Goal: Task Accomplishment & Management: Manage account settings

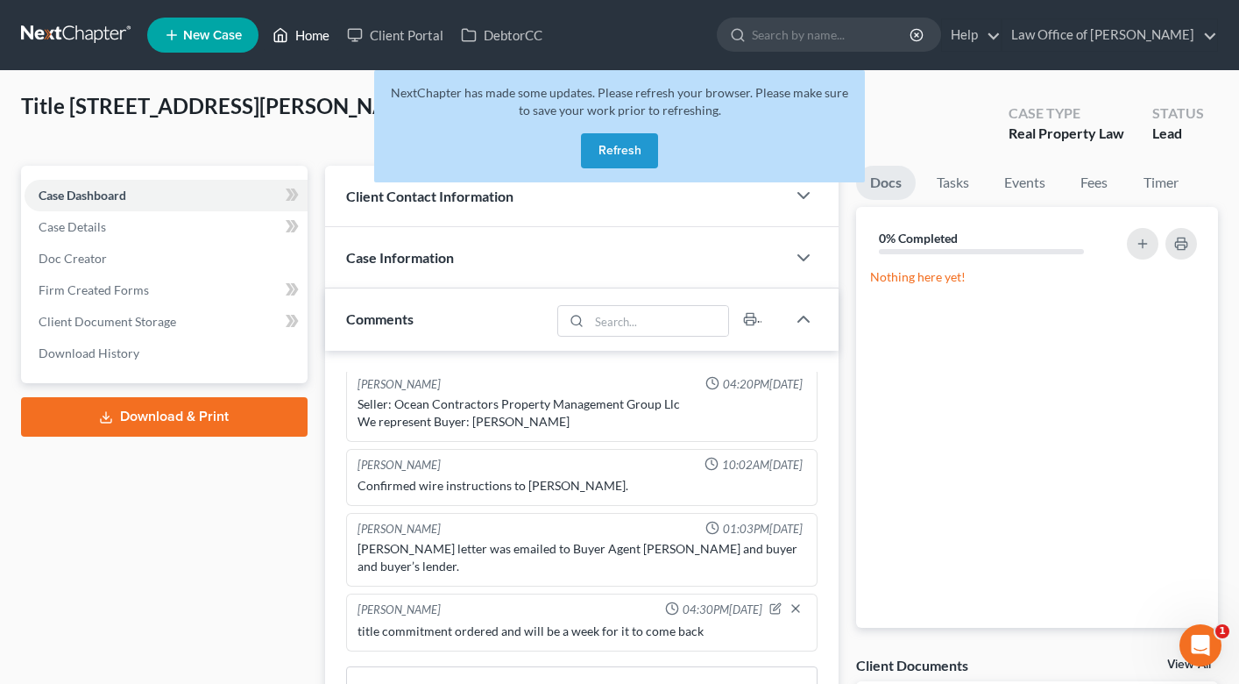
click at [325, 36] on link "Home" at bounding box center [301, 35] width 75 height 32
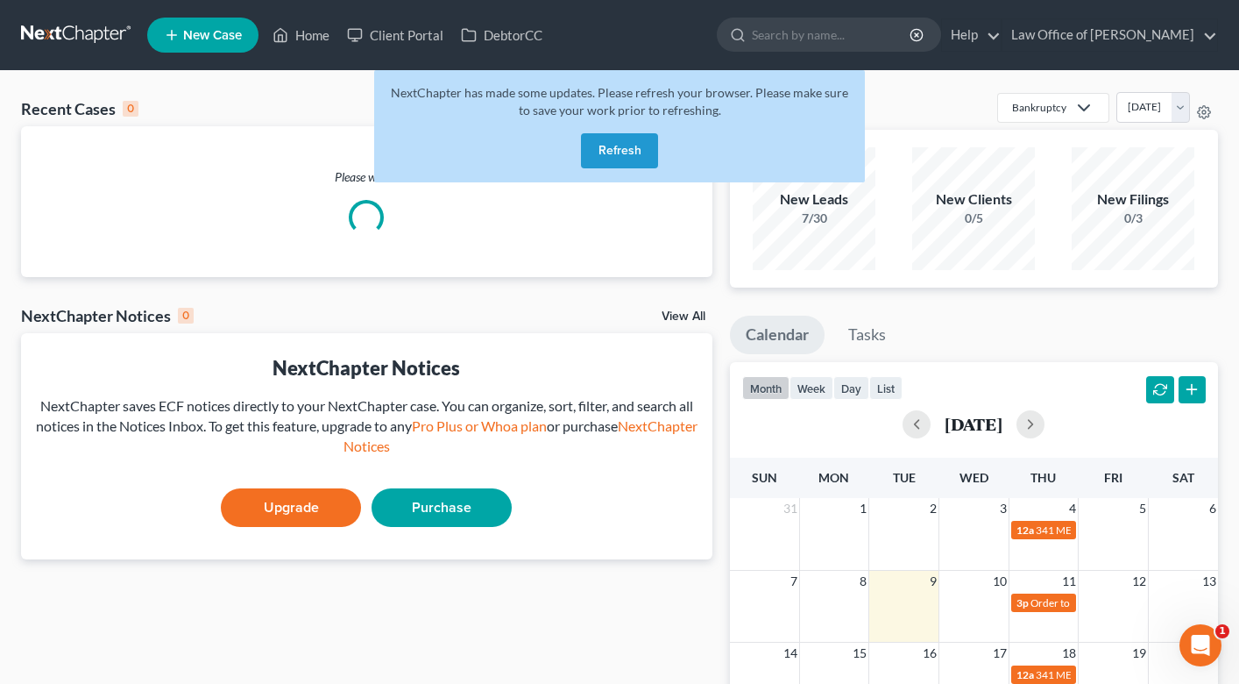
click at [626, 149] on button "Refresh" at bounding box center [619, 150] width 77 height 35
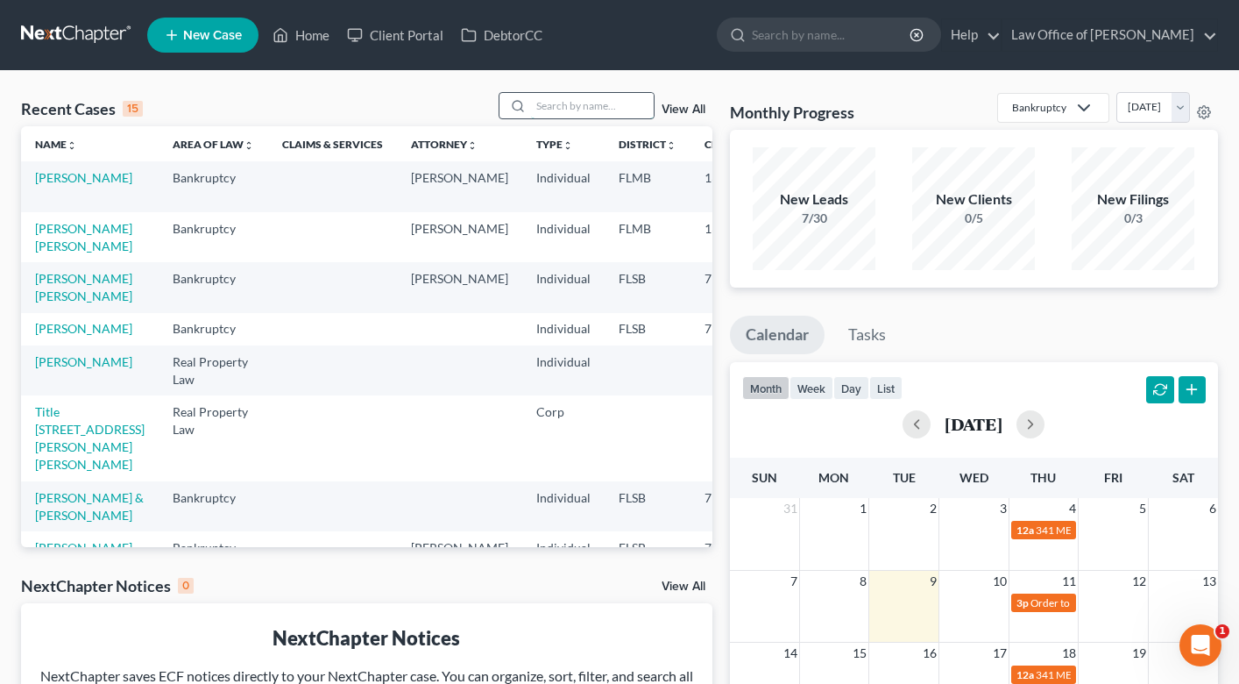
click at [576, 109] on input "search" at bounding box center [592, 105] width 123 height 25
type input "guache"
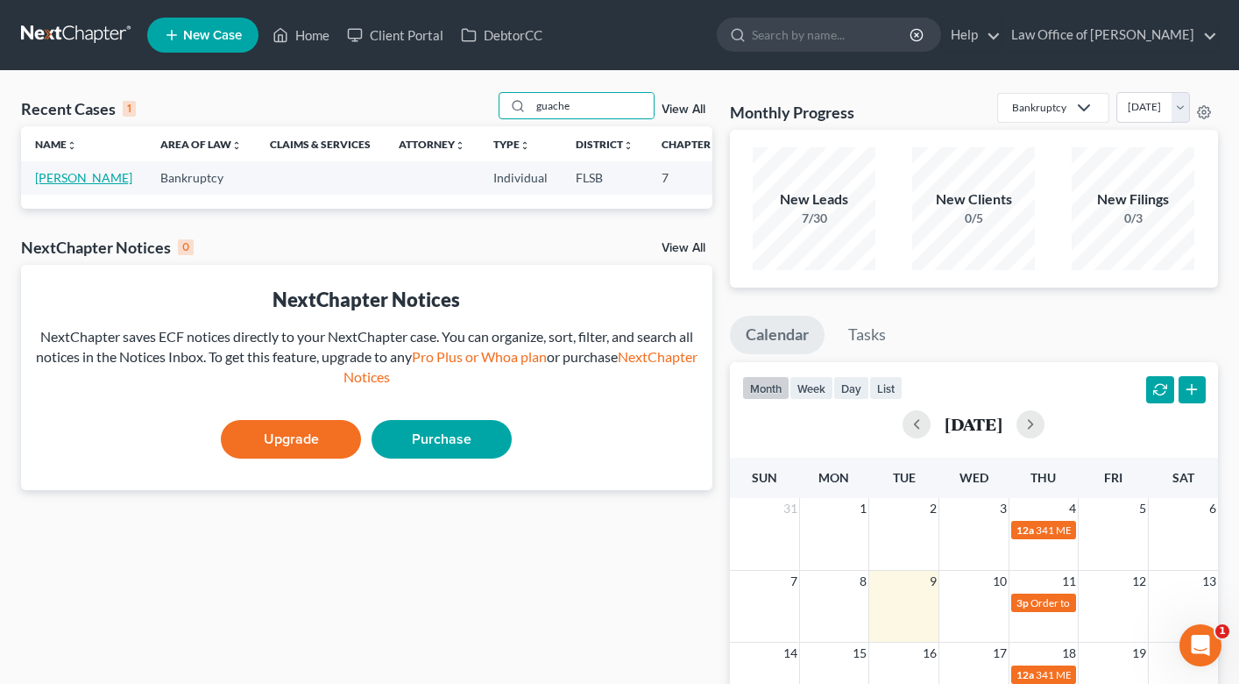
click at [44, 180] on link "[PERSON_NAME]" at bounding box center [83, 177] width 97 height 15
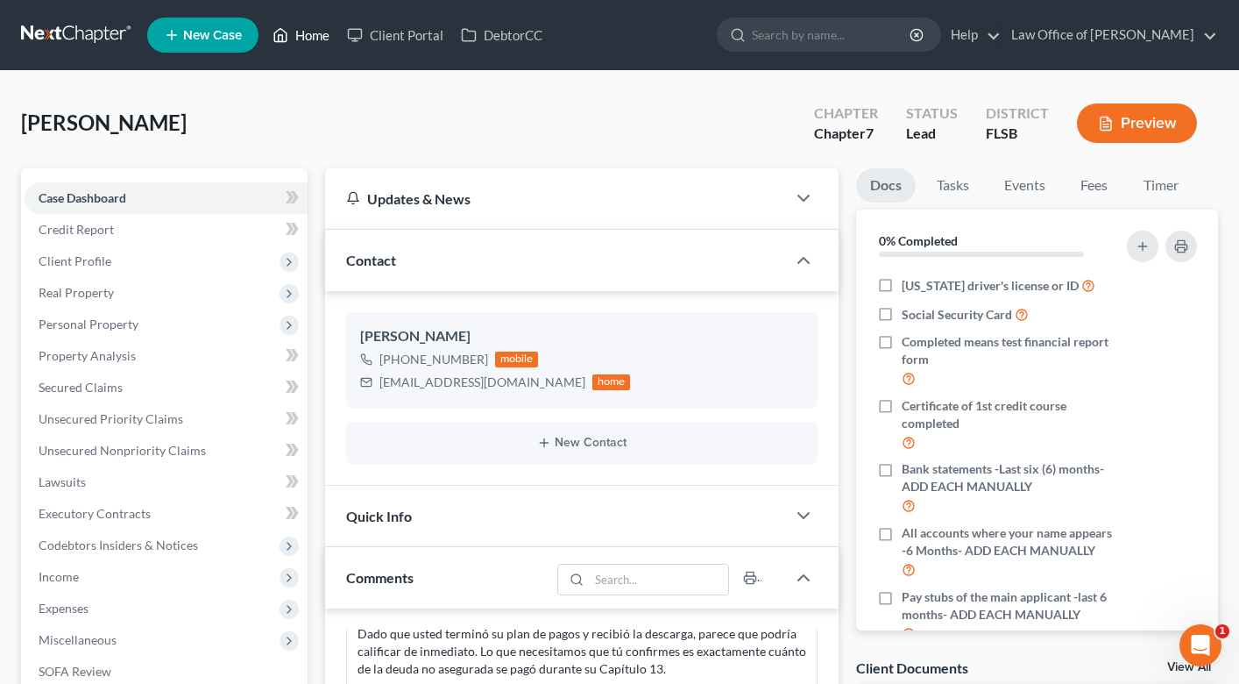
click at [316, 25] on link "Home" at bounding box center [301, 35] width 75 height 32
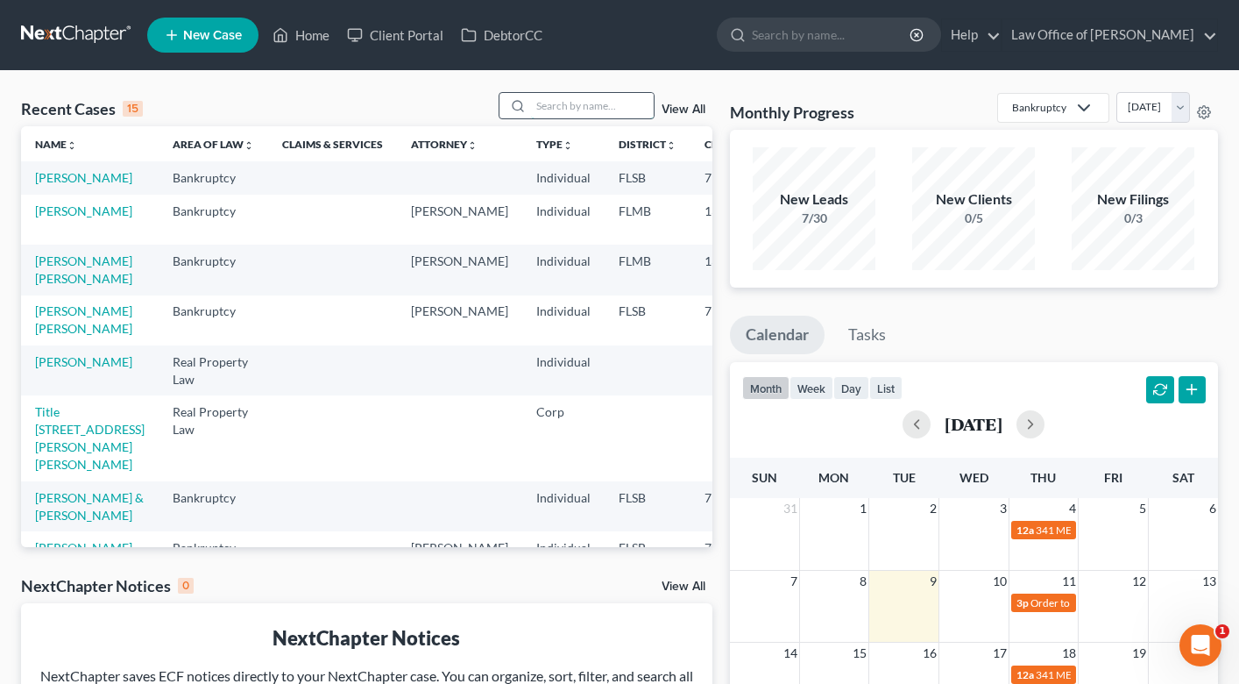
click at [584, 115] on input "search" at bounding box center [592, 105] width 123 height 25
type input "[PERSON_NAME]"
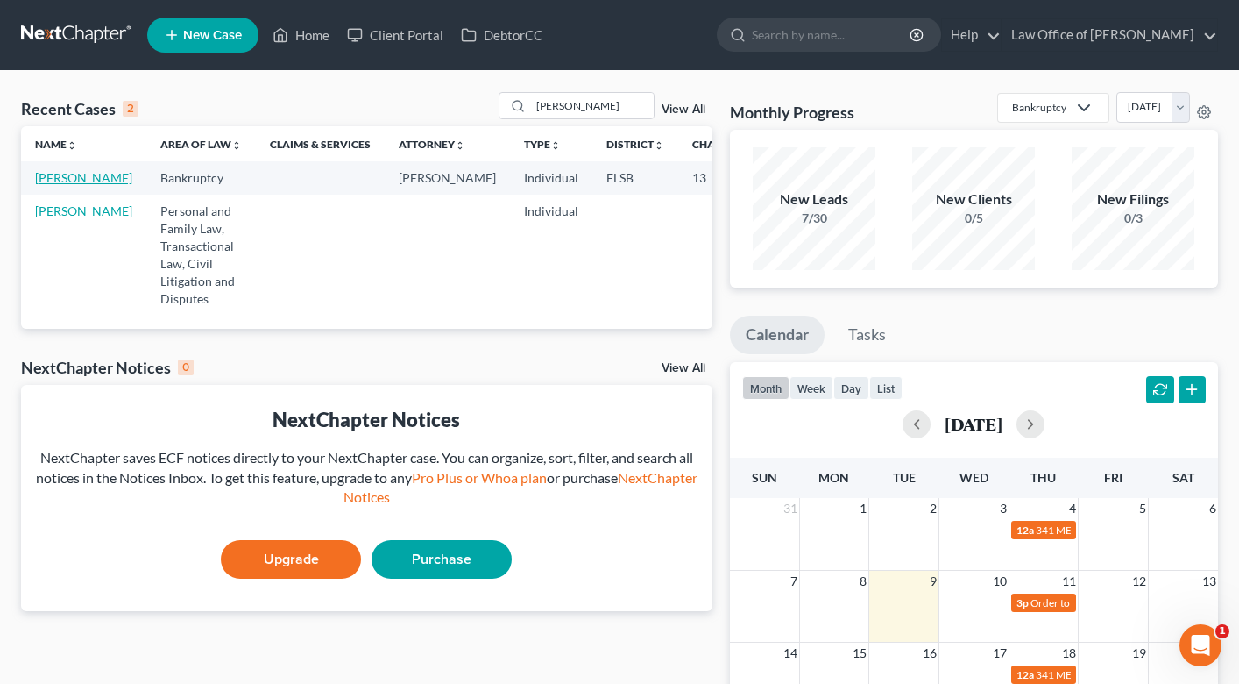
click at [51, 185] on link "[PERSON_NAME]" at bounding box center [83, 177] width 97 height 15
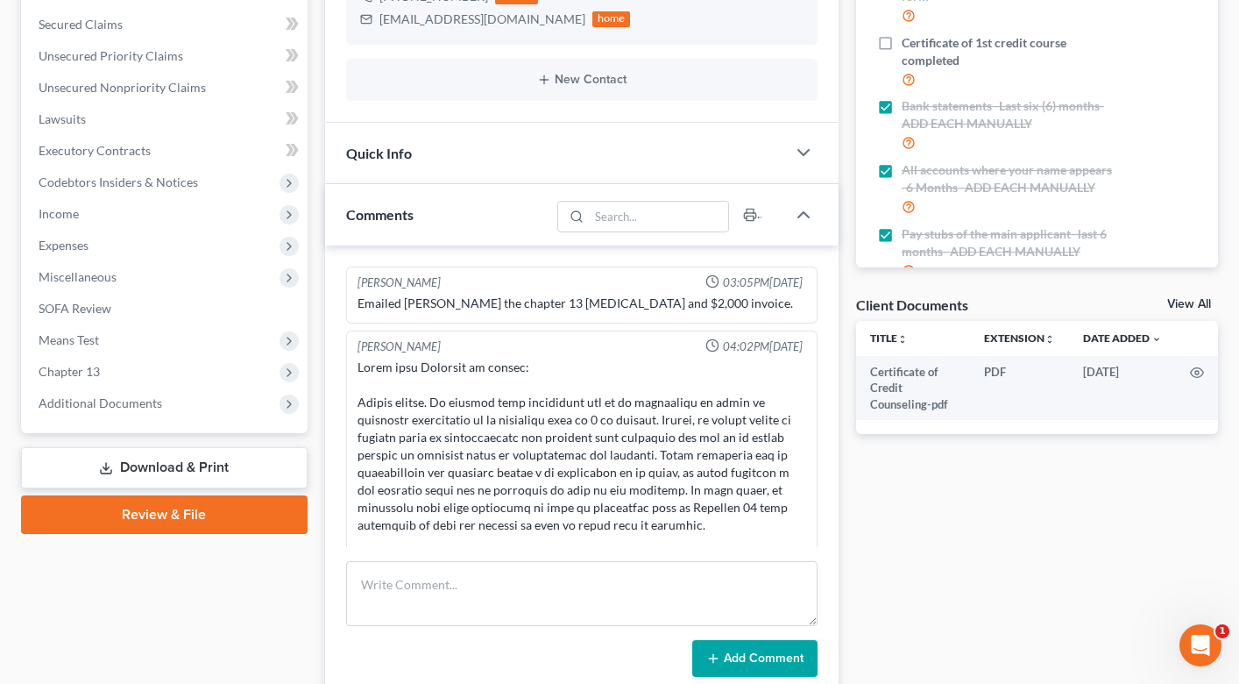
scroll to position [4838, 0]
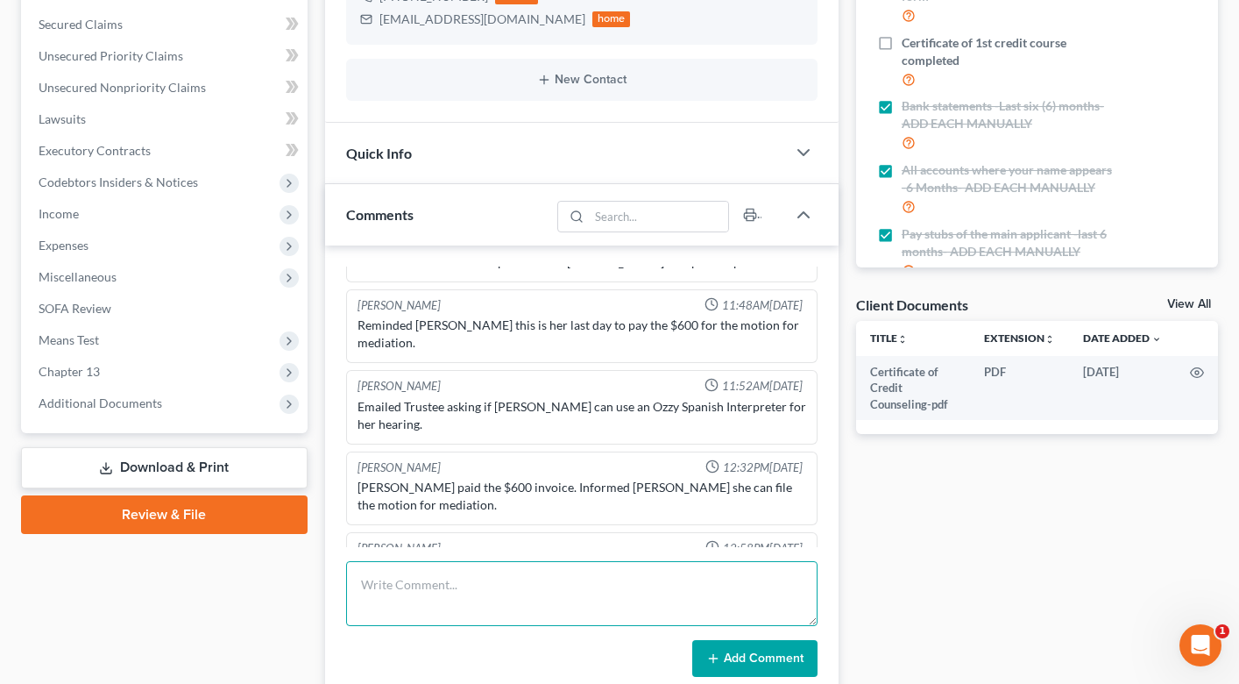
click at [442, 590] on textarea at bounding box center [582, 593] width 472 height 65
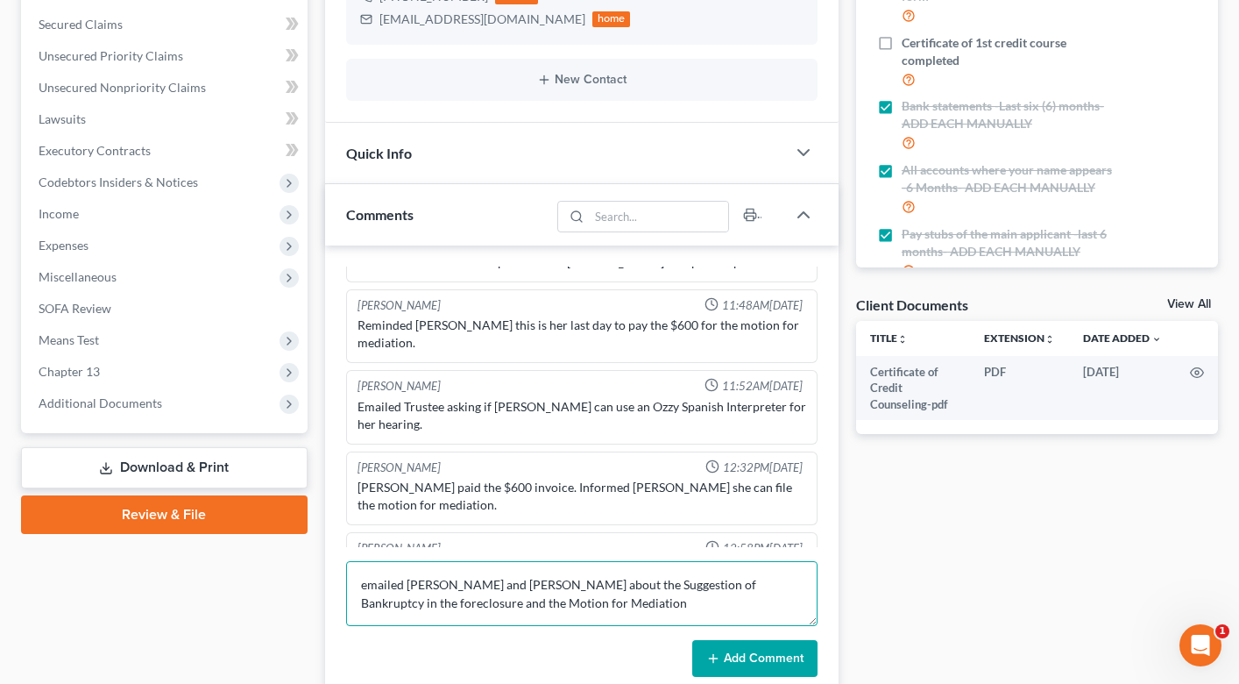
type textarea "emailed [PERSON_NAME] and [PERSON_NAME] about the Suggestion of Bankruptcy in t…"
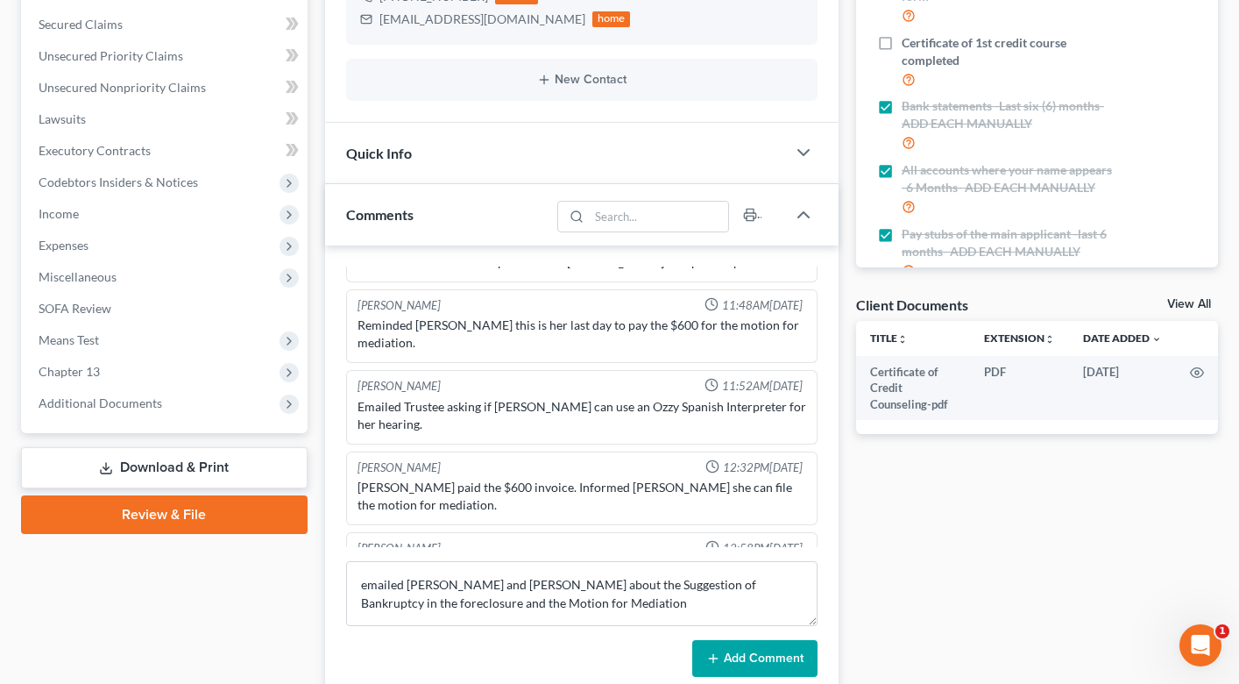
click at [744, 658] on button "Add Comment" at bounding box center [754, 658] width 125 height 37
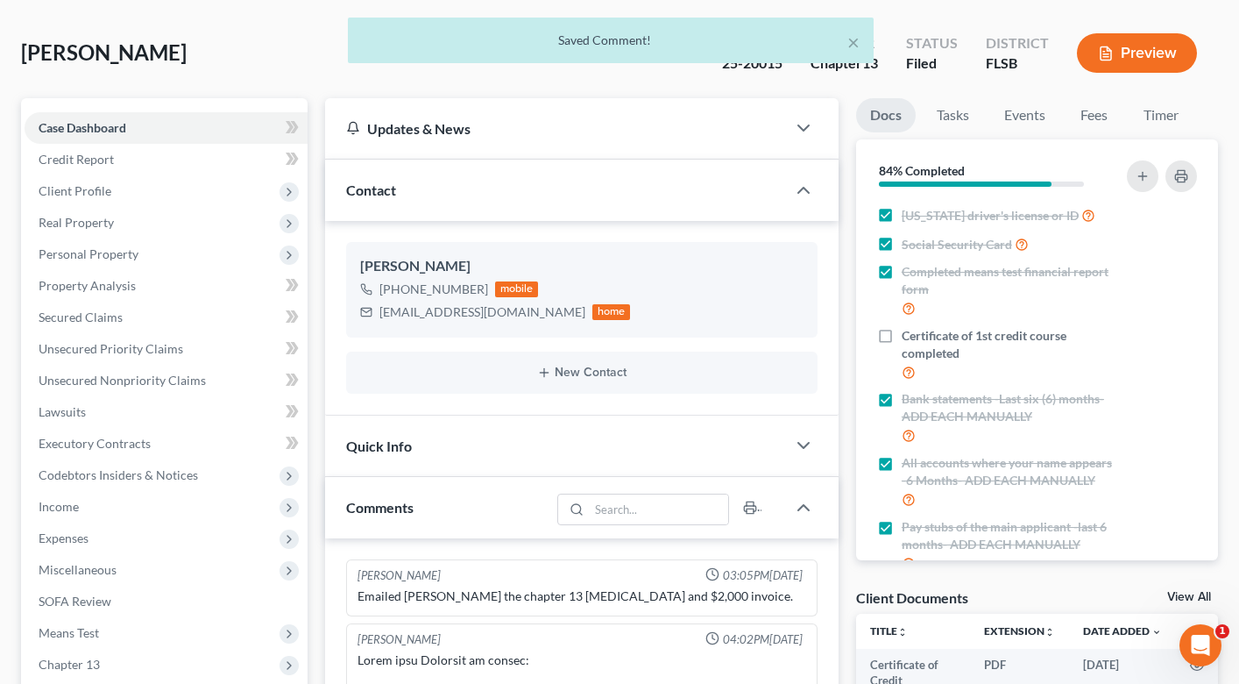
scroll to position [0, 0]
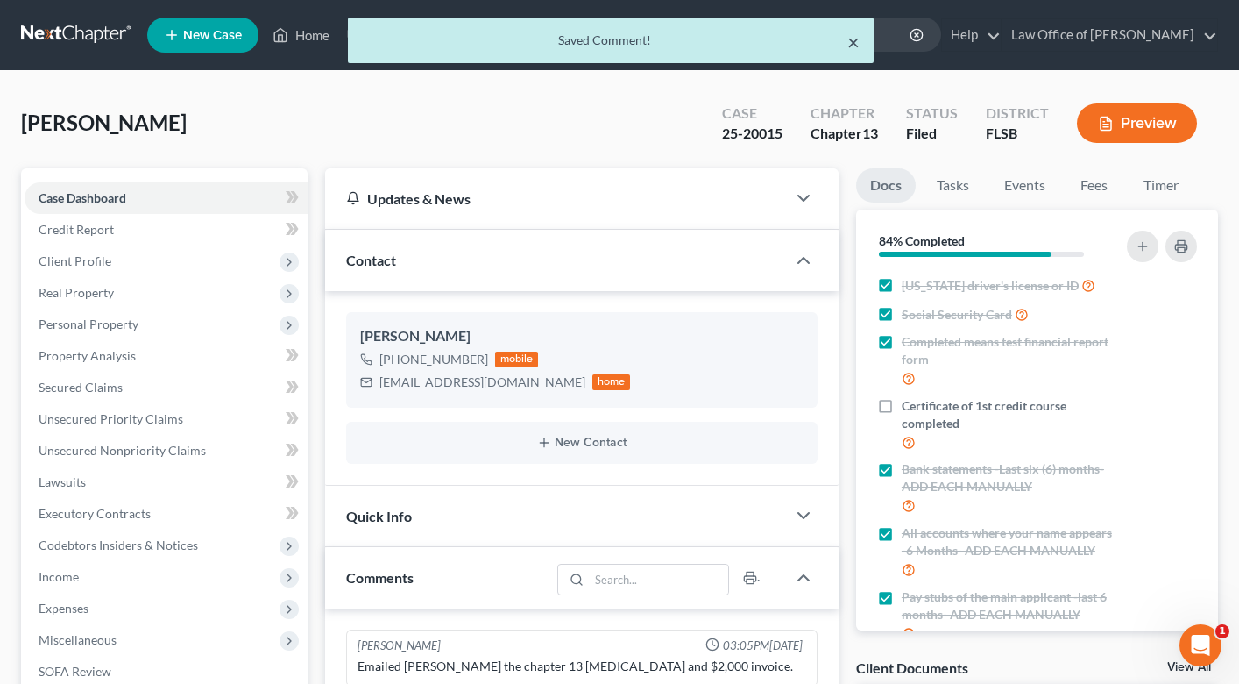
click at [857, 37] on button "×" at bounding box center [854, 42] width 12 height 21
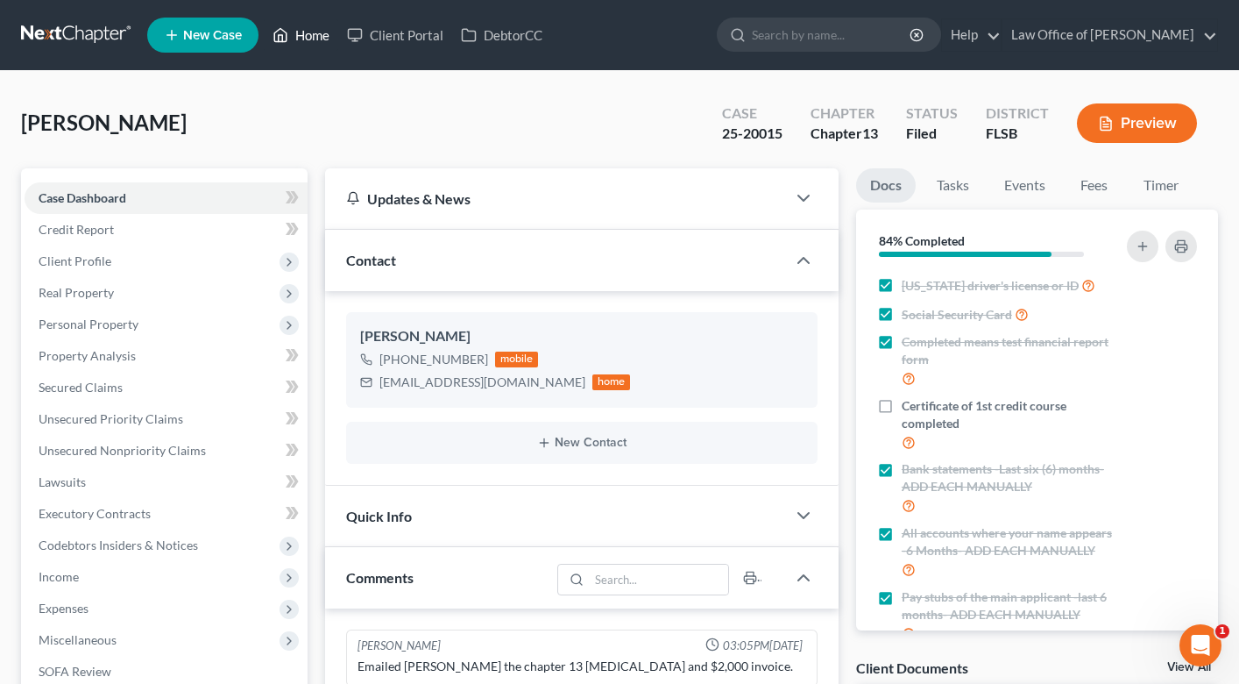
click at [295, 26] on link "Home" at bounding box center [301, 35] width 75 height 32
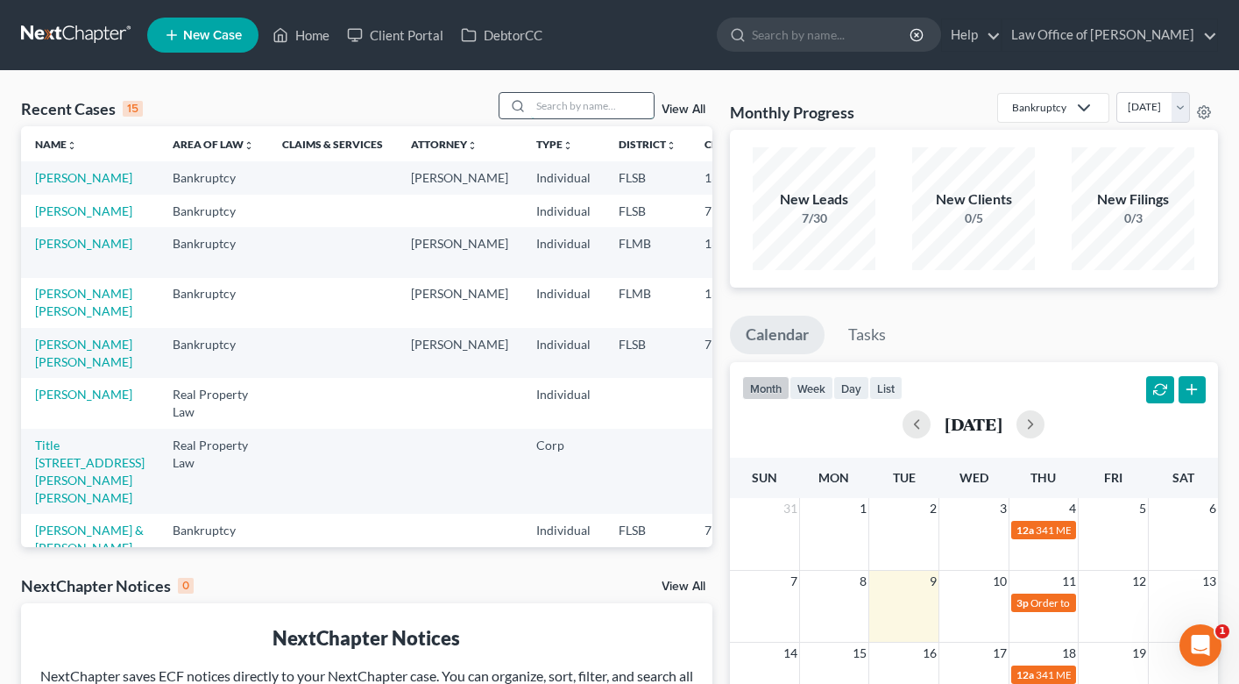
click at [586, 99] on input "search" at bounding box center [592, 105] width 123 height 25
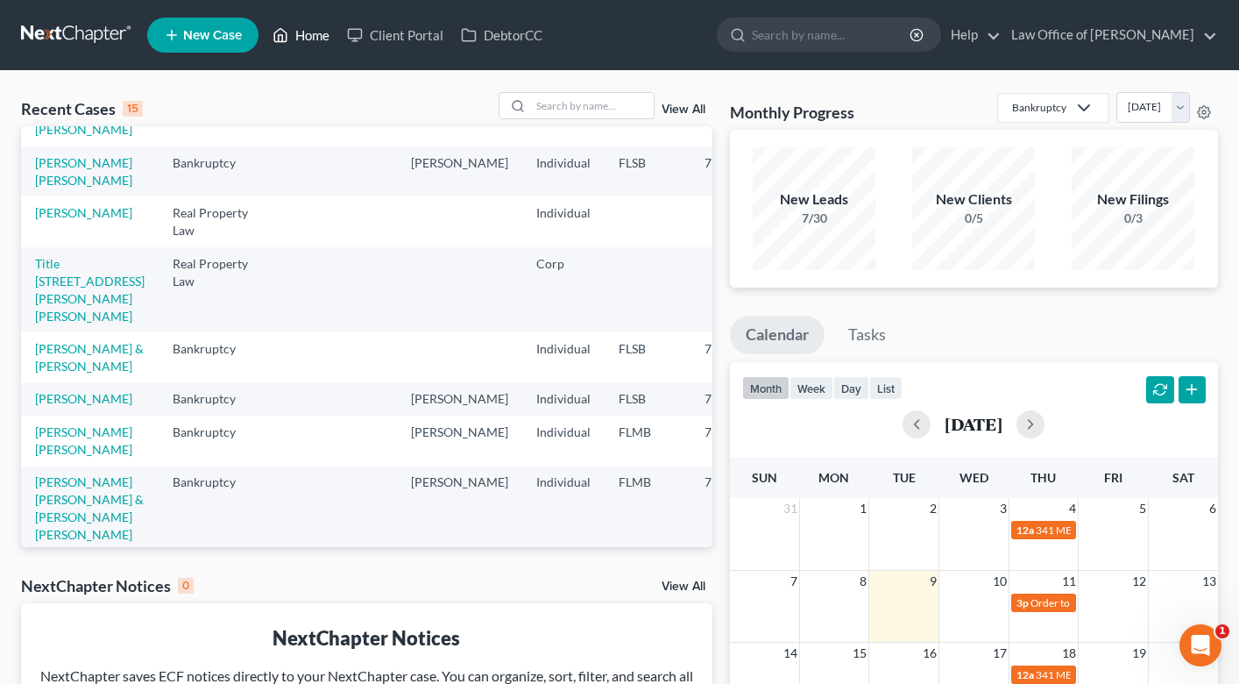
click at [315, 44] on link "Home" at bounding box center [301, 35] width 75 height 32
click at [310, 29] on link "Home" at bounding box center [301, 35] width 75 height 32
click at [578, 102] on input "search" at bounding box center [592, 105] width 123 height 25
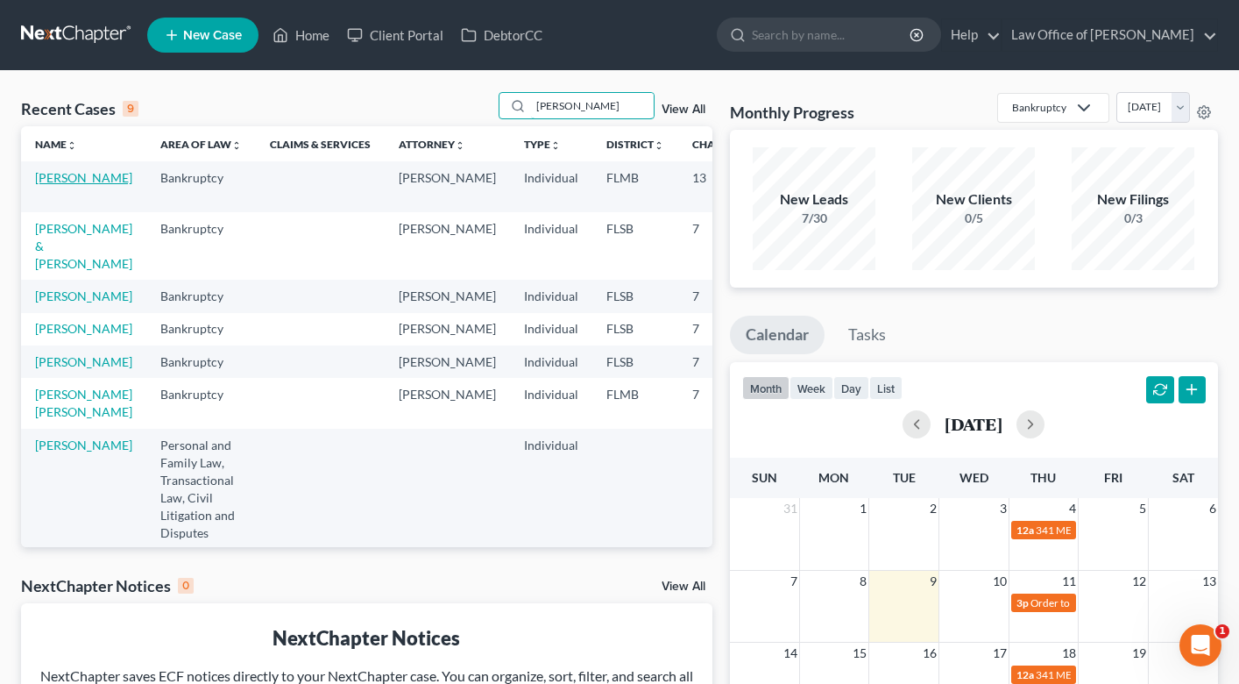
type input "[PERSON_NAME]"
click at [51, 182] on link "[PERSON_NAME]" at bounding box center [83, 177] width 97 height 15
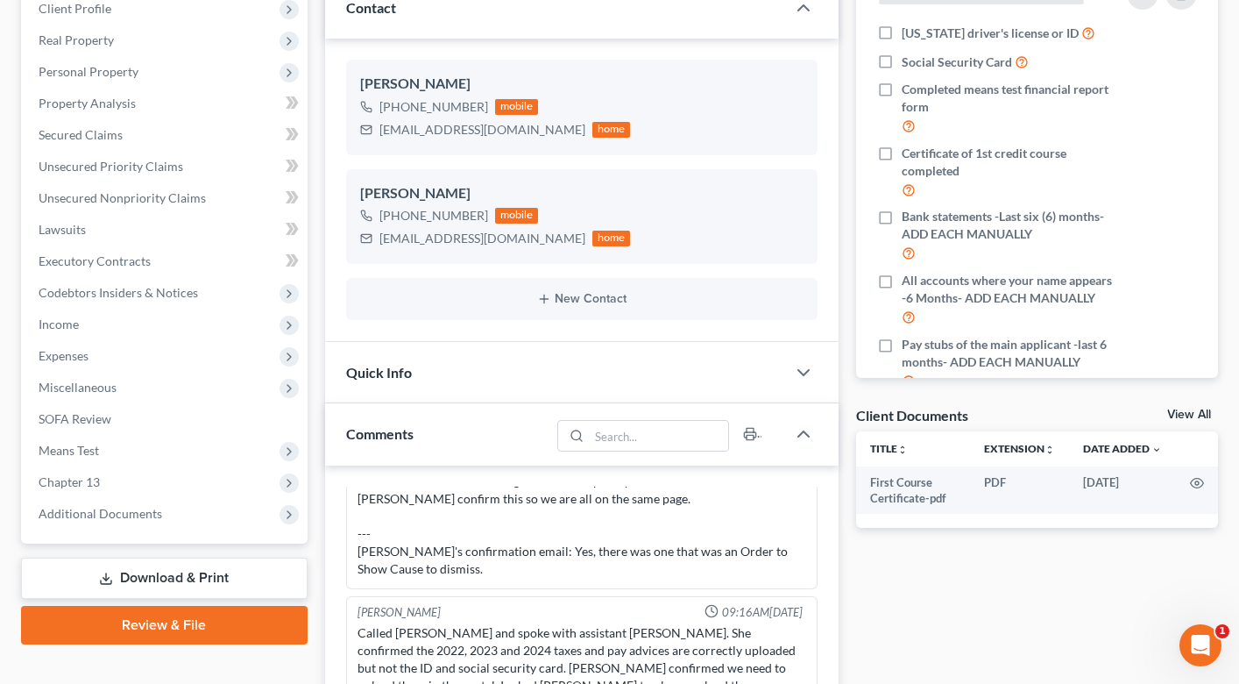
scroll to position [251, 0]
